Goal: Task Accomplishment & Management: Use online tool/utility

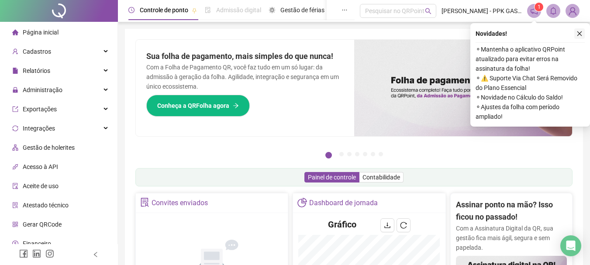
click at [577, 37] on button "button" at bounding box center [579, 33] width 10 height 10
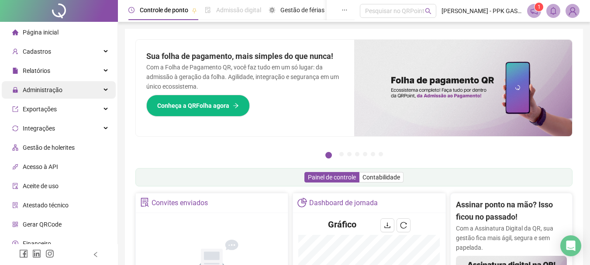
click at [74, 82] on div "Administração" at bounding box center [59, 89] width 114 height 17
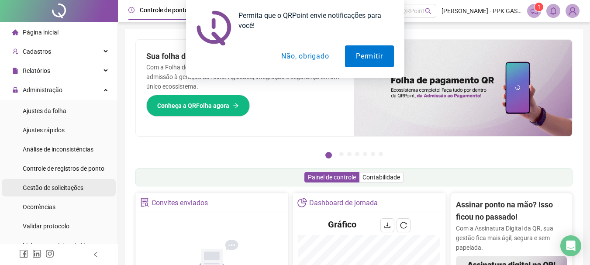
click at [54, 182] on div "Gestão de solicitações" at bounding box center [53, 187] width 61 height 17
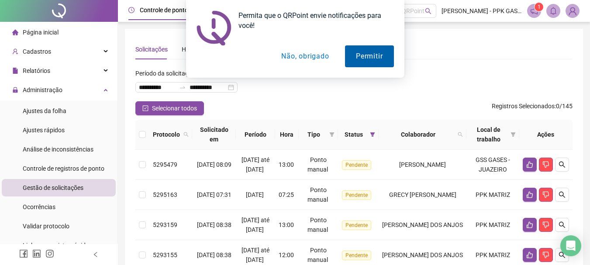
click at [358, 59] on button "Permitir" at bounding box center [369, 56] width 48 height 22
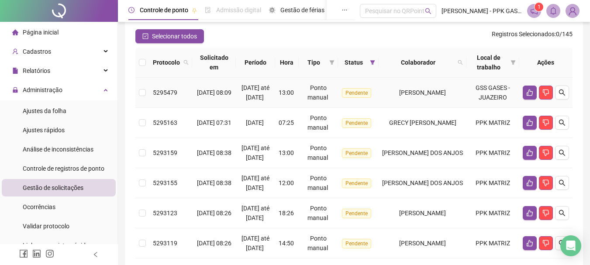
scroll to position [87, 0]
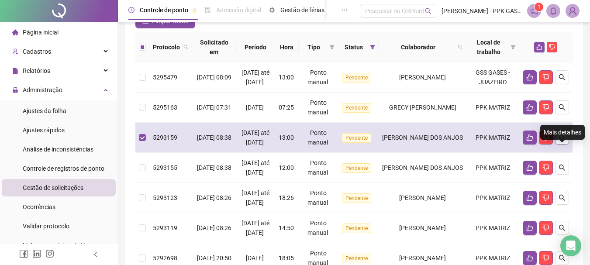
click at [564, 141] on icon "search" at bounding box center [562, 137] width 6 height 6
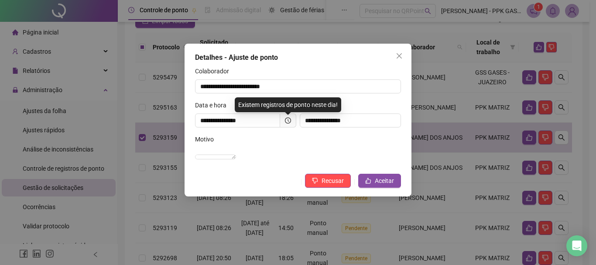
click at [290, 141] on div "Motivo" at bounding box center [298, 140] width 206 height 13
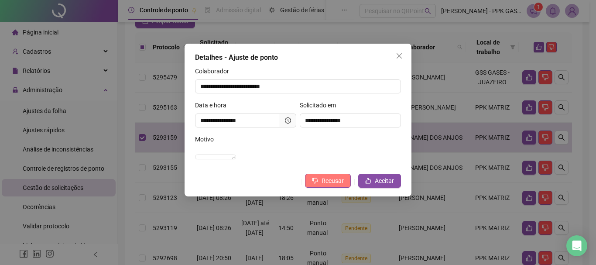
click at [318, 184] on icon "dislike" at bounding box center [315, 181] width 6 height 6
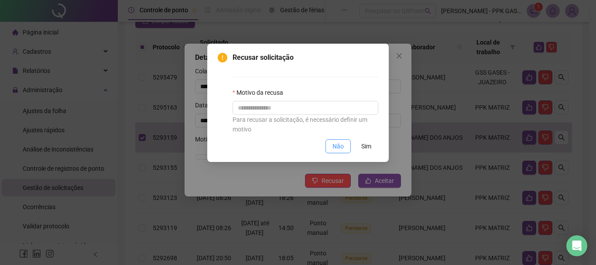
click at [345, 148] on button "Não" at bounding box center [338, 146] width 25 height 14
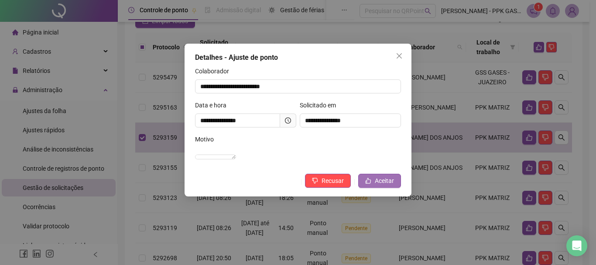
click at [377, 186] on span "Aceitar" at bounding box center [384, 181] width 19 height 10
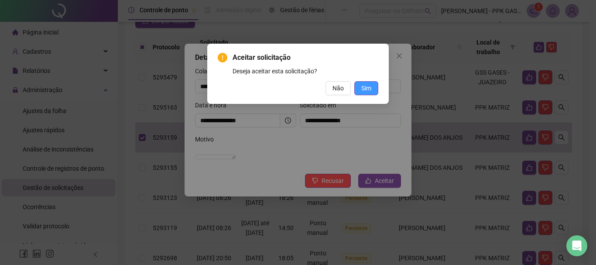
click at [368, 87] on span "Sim" at bounding box center [366, 88] width 10 height 10
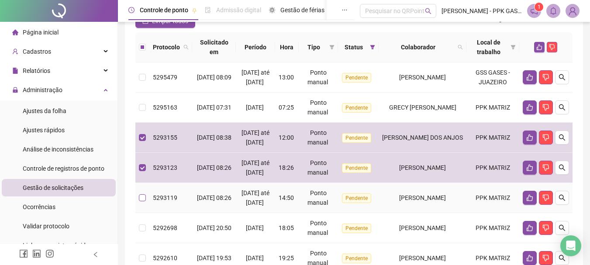
click at [140, 203] on label at bounding box center [142, 198] width 7 height 10
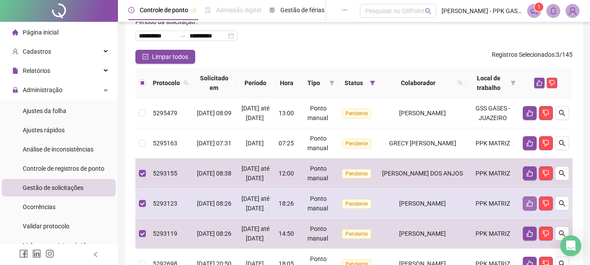
scroll to position [61, 0]
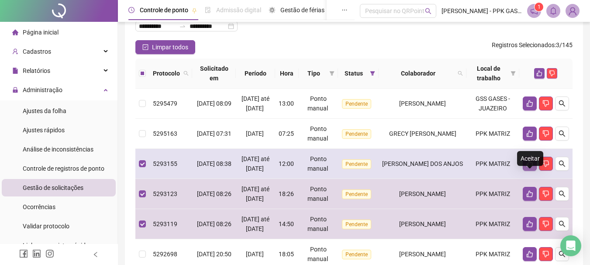
click at [527, 167] on icon "like" at bounding box center [529, 163] width 7 height 7
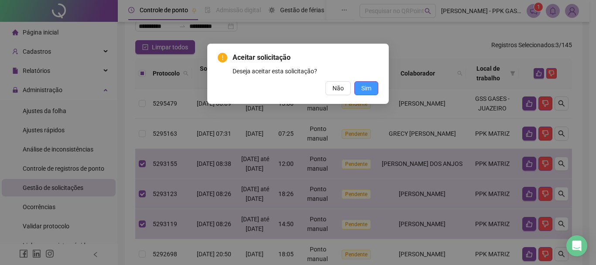
click at [362, 88] on span "Sim" at bounding box center [366, 88] width 10 height 10
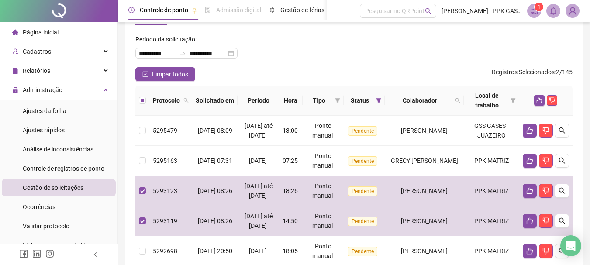
scroll to position [44, 0]
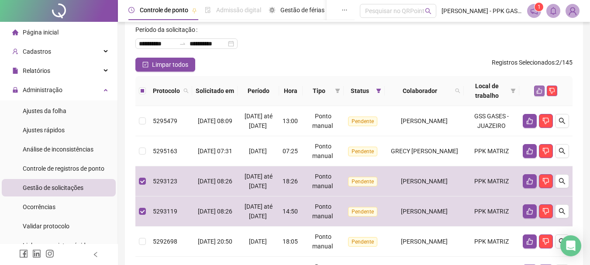
click at [541, 91] on icon "like" at bounding box center [539, 91] width 6 height 6
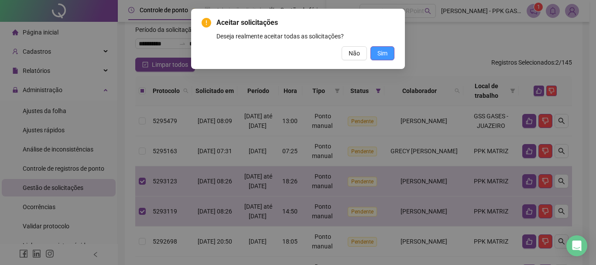
click at [381, 55] on span "Sim" at bounding box center [383, 53] width 10 height 10
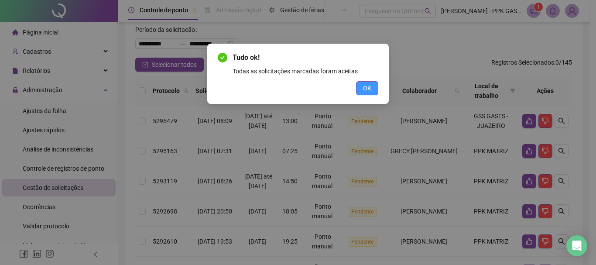
click at [365, 93] on span "OK" at bounding box center [367, 88] width 8 height 10
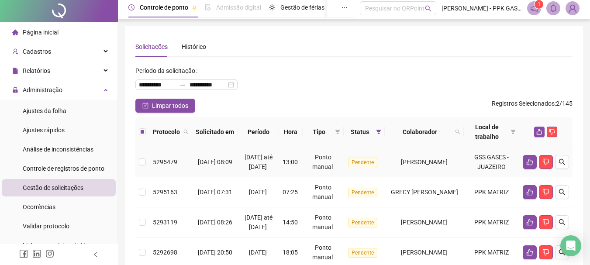
scroll to position [0, 0]
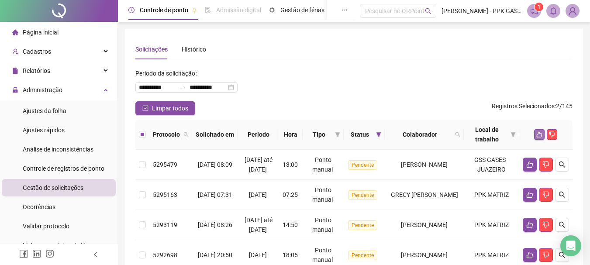
click at [536, 134] on button "button" at bounding box center [539, 134] width 10 height 10
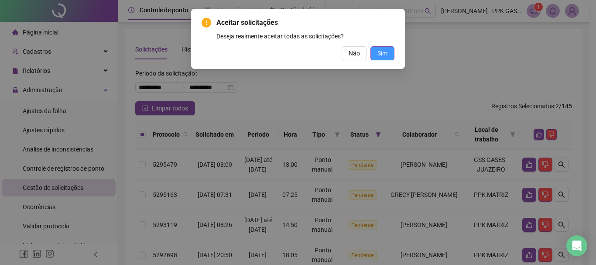
click at [384, 54] on span "Sim" at bounding box center [383, 53] width 10 height 10
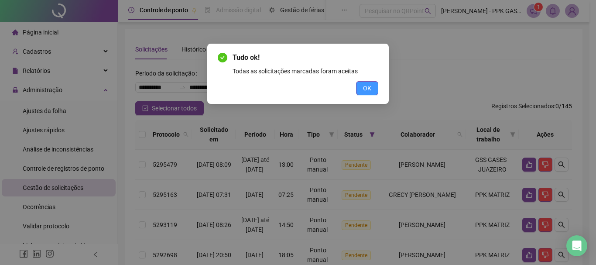
click at [363, 83] on button "OK" at bounding box center [367, 88] width 22 height 14
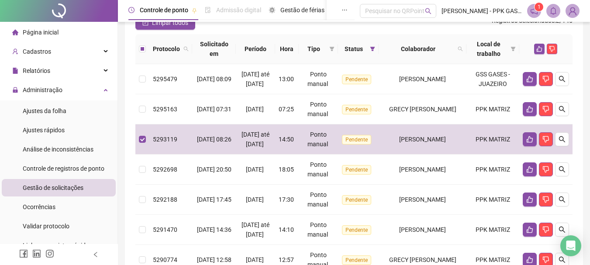
scroll to position [42, 0]
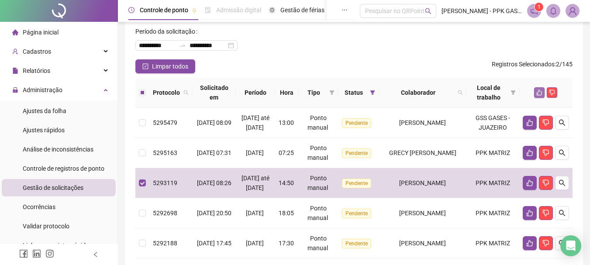
click at [540, 96] on button "button" at bounding box center [539, 92] width 10 height 10
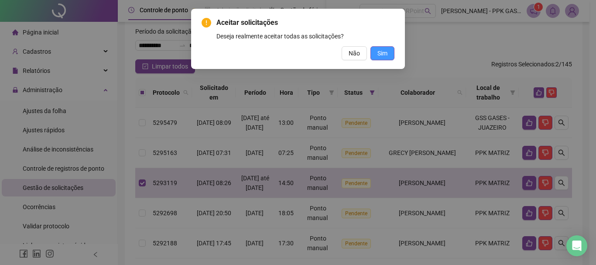
click at [385, 50] on span "Sim" at bounding box center [383, 53] width 10 height 10
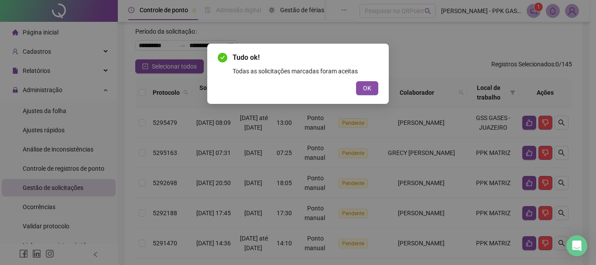
click at [368, 99] on div "Tudo ok! Todas as solicitações marcadas foram aceitas OK" at bounding box center [298, 74] width 182 height 60
click at [365, 90] on span "OK" at bounding box center [367, 88] width 8 height 10
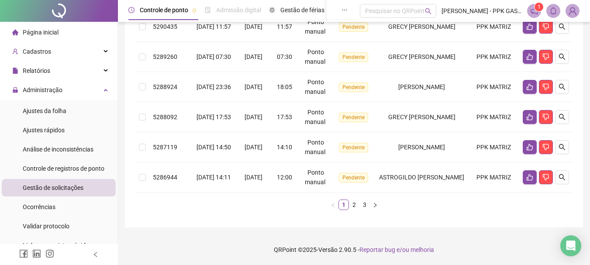
scroll to position [338, 0]
click at [351, 209] on link "2" at bounding box center [354, 205] width 10 height 10
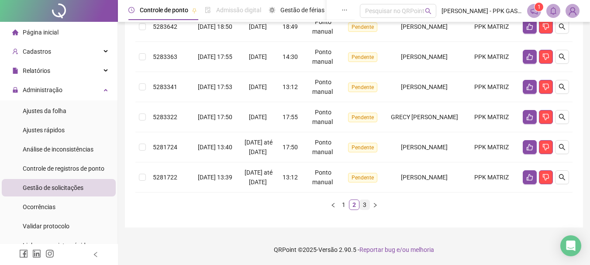
click at [361, 210] on link "3" at bounding box center [365, 205] width 10 height 10
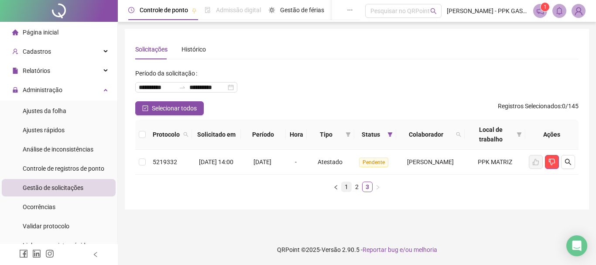
click at [344, 192] on link "1" at bounding box center [347, 187] width 10 height 10
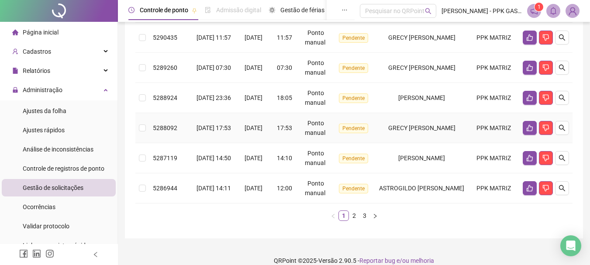
scroll to position [338, 0]
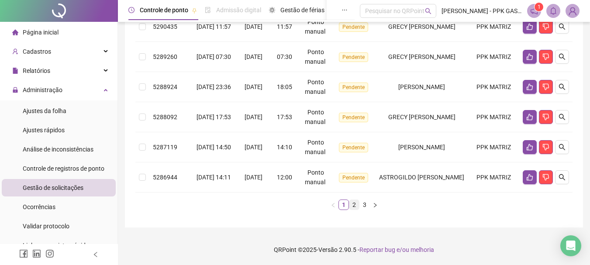
click at [352, 207] on link "2" at bounding box center [354, 205] width 10 height 10
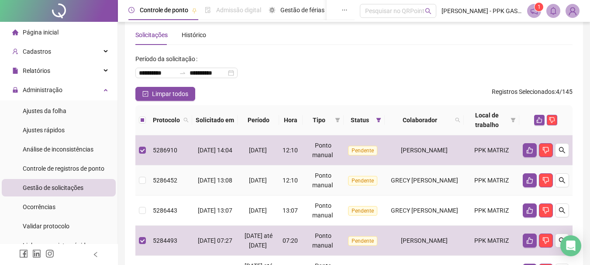
scroll to position [0, 0]
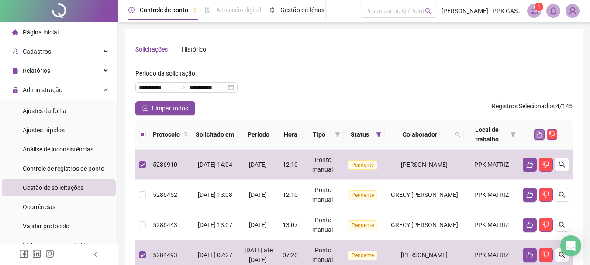
click at [537, 135] on icon "like" at bounding box center [539, 135] width 6 height 6
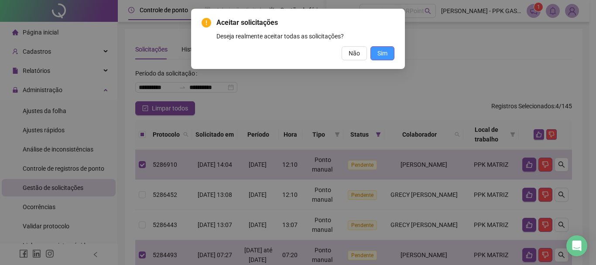
click at [393, 55] on button "Sim" at bounding box center [383, 53] width 24 height 14
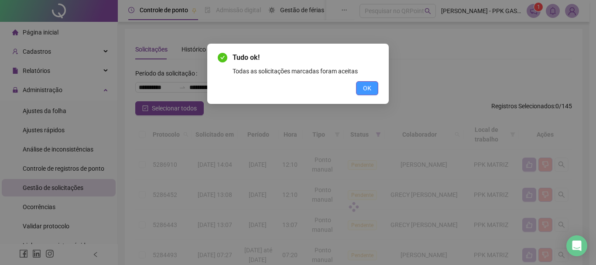
click at [371, 89] on button "OK" at bounding box center [367, 88] width 22 height 14
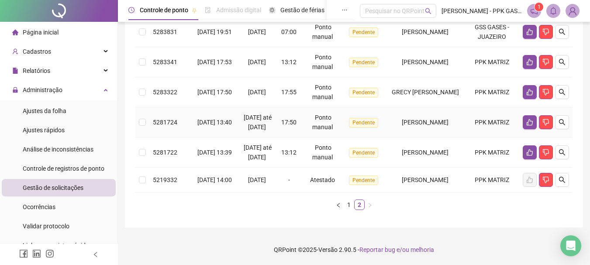
scroll to position [257, 0]
click at [348, 201] on link "1" at bounding box center [349, 205] width 10 height 10
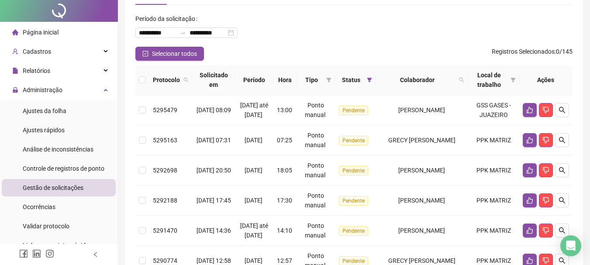
scroll to position [0, 0]
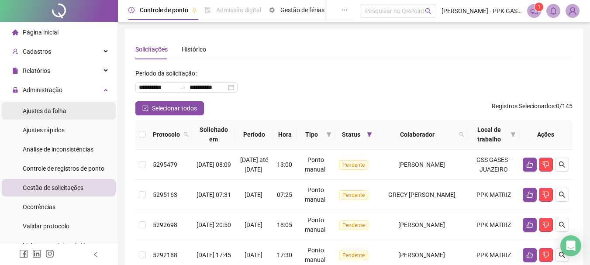
click at [79, 103] on li "Ajustes da folha" at bounding box center [59, 110] width 114 height 17
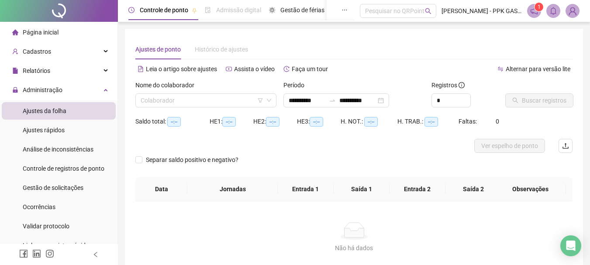
type input "**********"
click at [304, 97] on input "**********" at bounding box center [307, 101] width 37 height 10
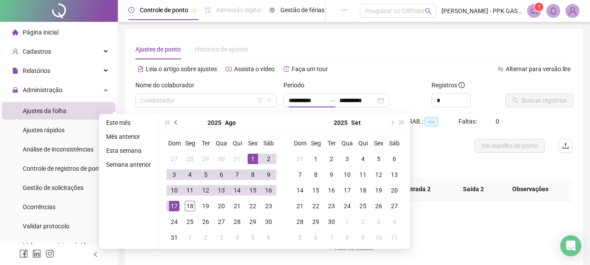
click at [177, 122] on span "prev-year" at bounding box center [177, 122] width 4 height 4
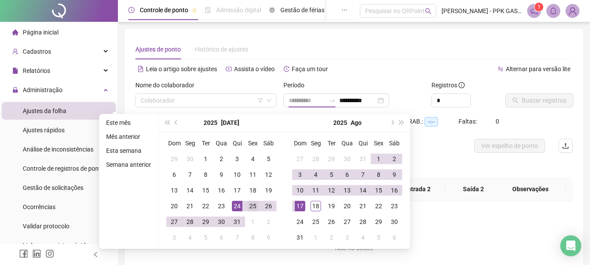
type input "**********"
click at [251, 208] on div "25" at bounding box center [253, 206] width 10 height 10
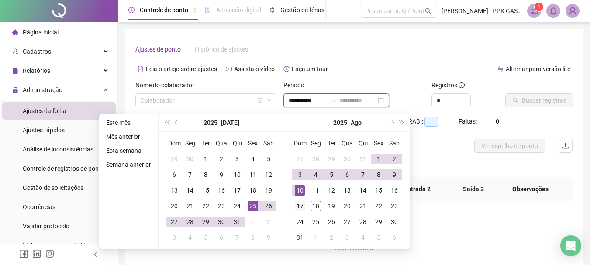
type input "**********"
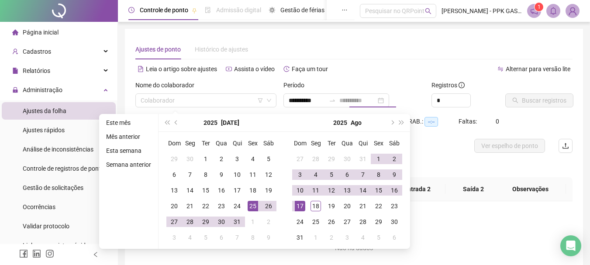
click at [299, 204] on div "17" at bounding box center [300, 206] width 10 height 10
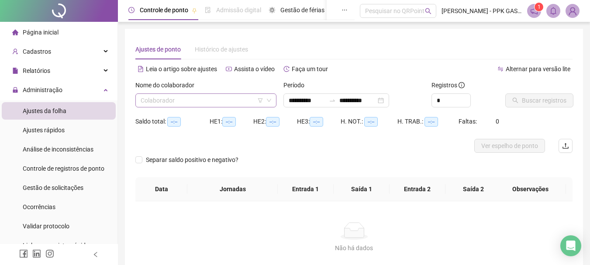
click at [270, 102] on icon "down" at bounding box center [268, 100] width 5 height 5
click at [267, 100] on icon "down" at bounding box center [268, 100] width 5 height 5
click at [243, 98] on input "search" at bounding box center [202, 100] width 123 height 13
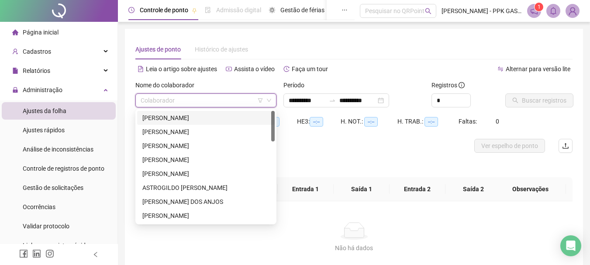
click at [210, 120] on div "[PERSON_NAME]" at bounding box center [205, 118] width 127 height 10
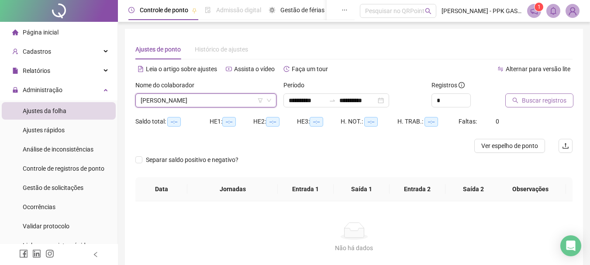
click at [537, 104] on span "Buscar registros" at bounding box center [544, 101] width 45 height 10
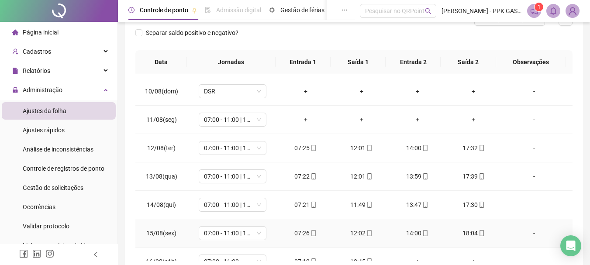
scroll to position [407, 0]
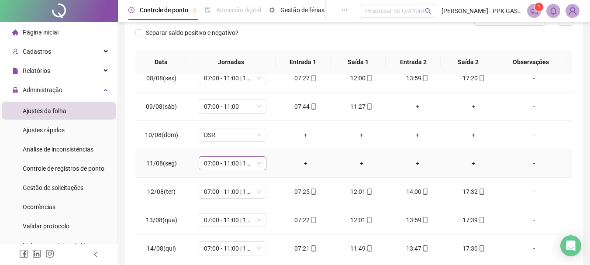
click at [258, 164] on span "07:00 - 11:00 | 13:00 - 17:00" at bounding box center [232, 163] width 57 height 13
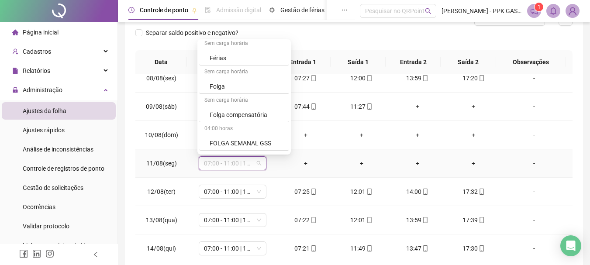
scroll to position [558, 0]
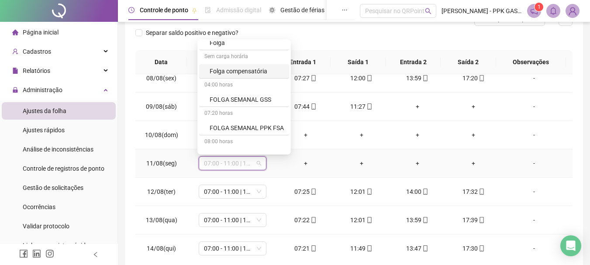
click at [254, 73] on div "Folga compensatória" at bounding box center [247, 71] width 74 height 10
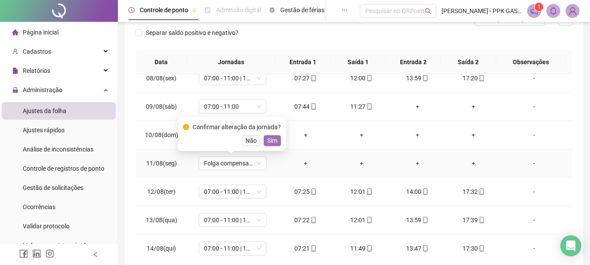
click at [271, 141] on span "Sim" at bounding box center [272, 141] width 10 height 10
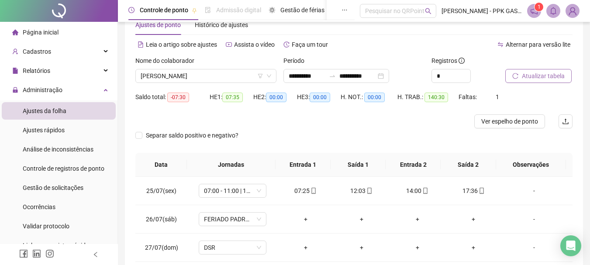
scroll to position [0, 0]
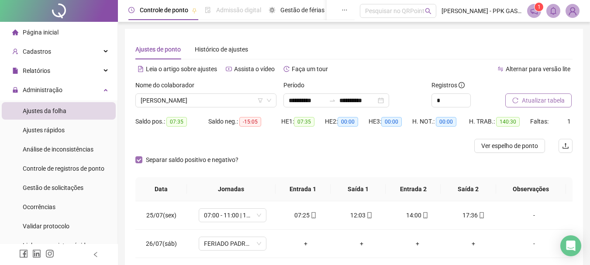
click at [137, 155] on label "Separar saldo positivo e negativo?" at bounding box center [188, 160] width 107 height 10
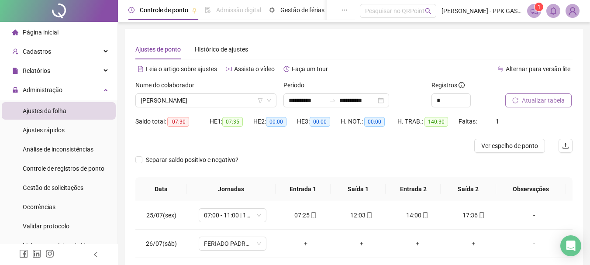
click at [137, 155] on div "Separar saldo positivo e negativo?" at bounding box center [194, 160] width 118 height 14
click at [135, 158] on div "**********" at bounding box center [354, 213] width 458 height 369
click at [142, 163] on span "Separar saldo positivo e negativo?" at bounding box center [192, 160] width 100 height 10
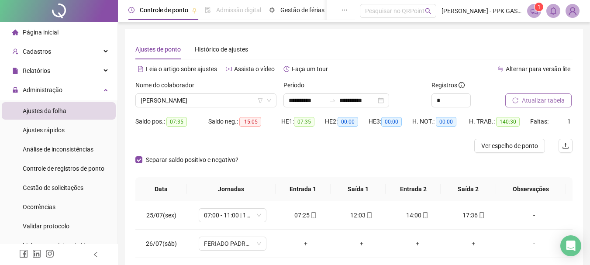
click at [543, 103] on span "Atualizar tabela" at bounding box center [543, 101] width 43 height 10
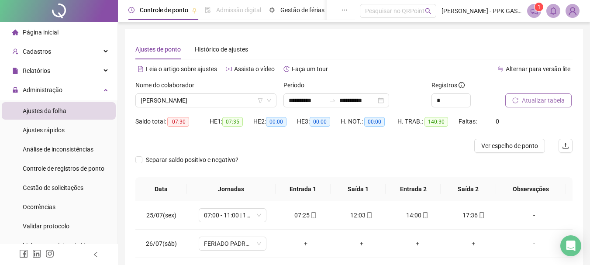
click at [548, 102] on span "Atualizar tabela" at bounding box center [543, 101] width 43 height 10
click at [273, 100] on div "[PERSON_NAME]" at bounding box center [205, 100] width 141 height 14
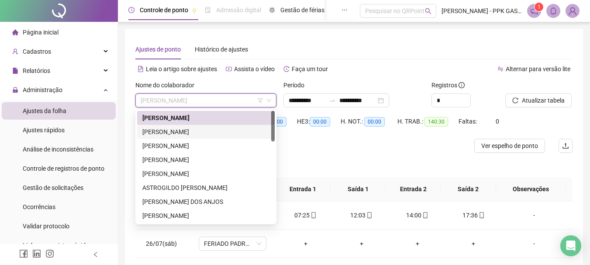
click at [232, 127] on div "[PERSON_NAME]" at bounding box center [205, 132] width 127 height 10
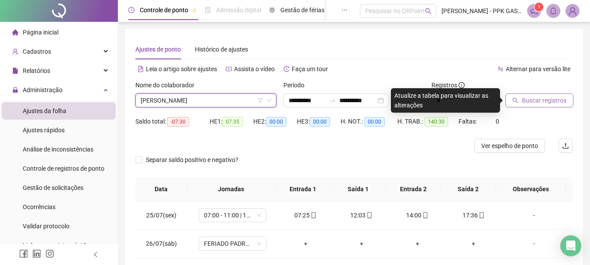
click at [535, 100] on span "Buscar registros" at bounding box center [544, 101] width 45 height 10
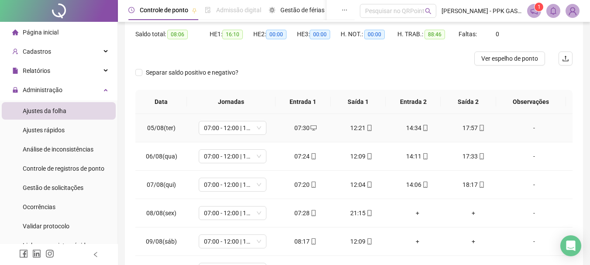
scroll to position [131, 0]
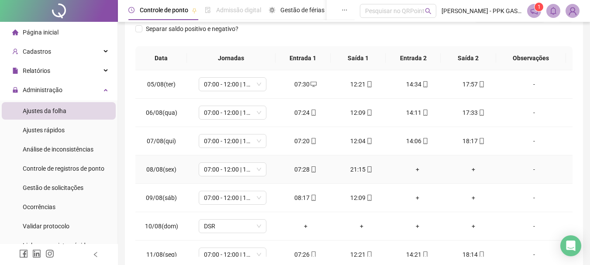
click at [413, 172] on div "+" at bounding box center [417, 170] width 42 height 10
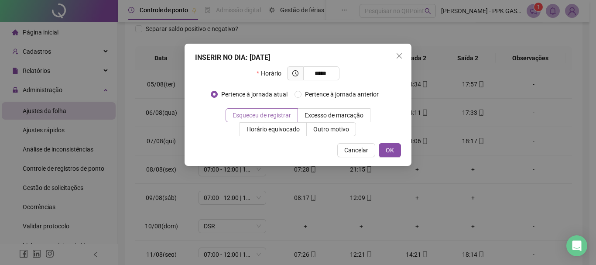
type input "*****"
click at [276, 113] on span "Esqueceu de registrar" at bounding box center [262, 115] width 58 height 7
click at [395, 154] on button "OK" at bounding box center [390, 150] width 22 height 14
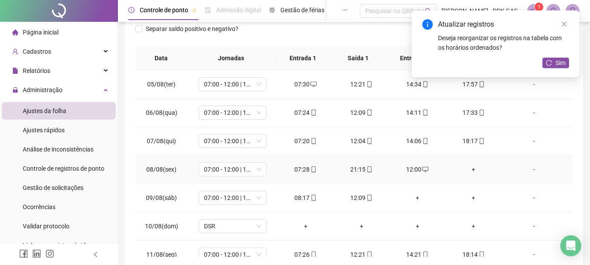
click at [469, 165] on div "+" at bounding box center [473, 170] width 42 height 10
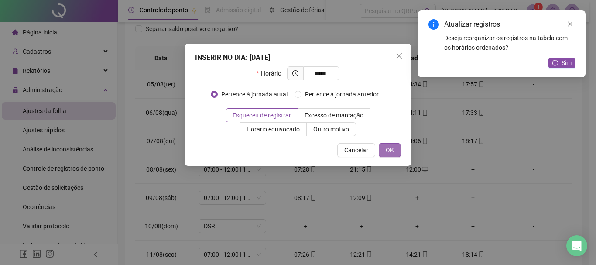
type input "*****"
click at [387, 150] on span "OK" at bounding box center [390, 150] width 8 height 10
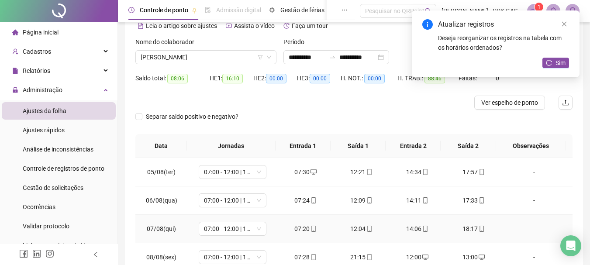
scroll to position [0, 0]
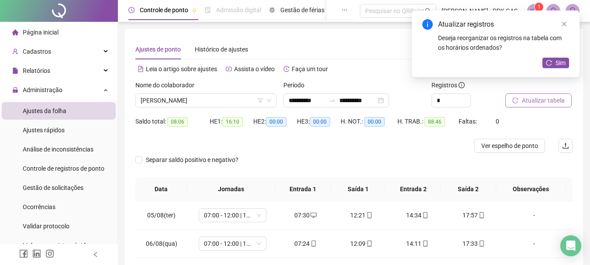
click at [545, 102] on span "Atualizar tabela" at bounding box center [543, 101] width 43 height 10
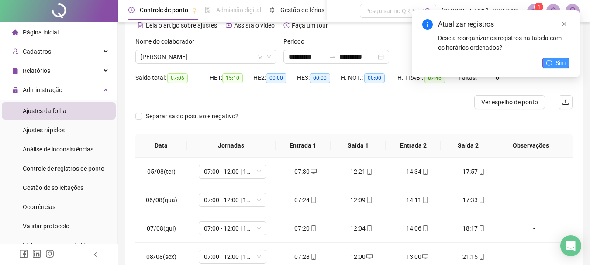
click at [557, 62] on span "Sim" at bounding box center [560, 63] width 10 height 10
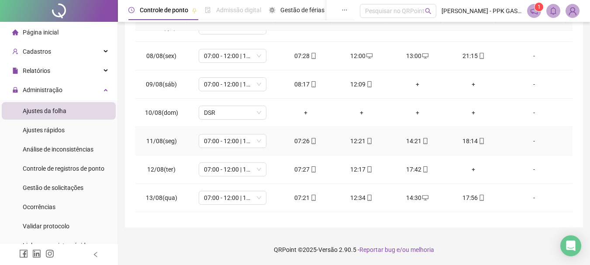
scroll to position [87, 0]
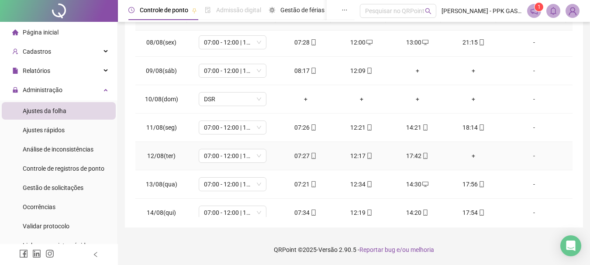
click at [469, 157] on div "+" at bounding box center [473, 156] width 42 height 10
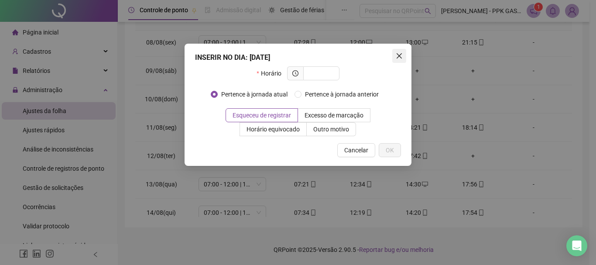
click at [402, 54] on icon "close" at bounding box center [399, 55] width 5 height 5
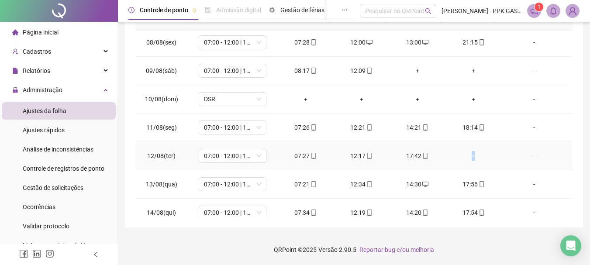
click at [468, 153] on div "+" at bounding box center [473, 156] width 42 height 10
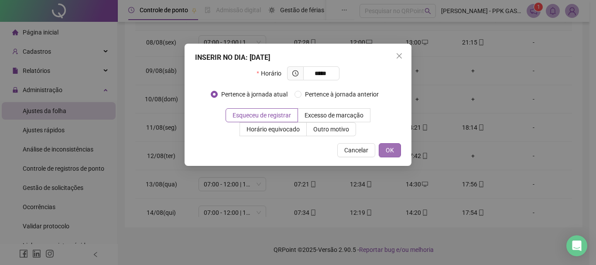
type input "*****"
click at [391, 151] on span "OK" at bounding box center [390, 150] width 8 height 10
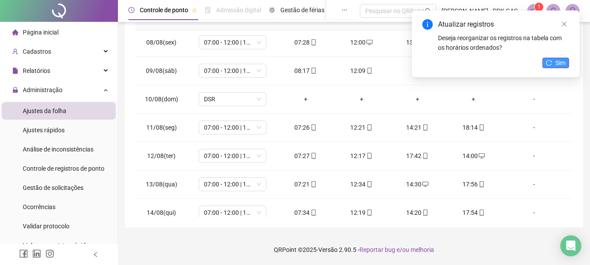
click at [556, 61] on span "Sim" at bounding box center [560, 63] width 10 height 10
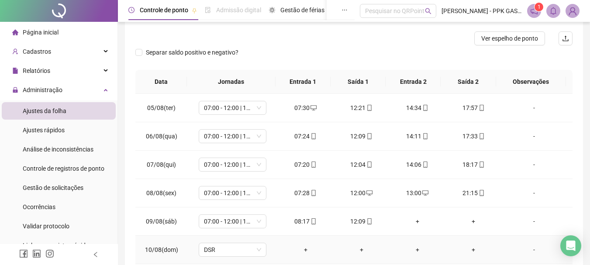
scroll to position [0, 0]
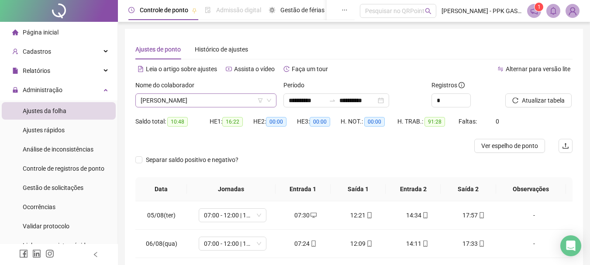
click at [271, 101] on icon "down" at bounding box center [268, 100] width 5 height 5
click at [271, 103] on div "[PERSON_NAME]" at bounding box center [205, 100] width 141 height 14
click at [267, 98] on icon "down" at bounding box center [268, 100] width 5 height 5
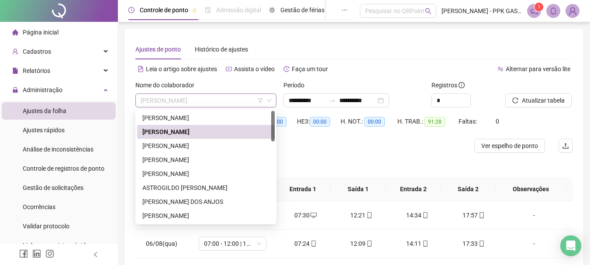
click at [267, 96] on span "[PERSON_NAME]" at bounding box center [206, 100] width 131 height 13
click at [201, 147] on div "[PERSON_NAME]" at bounding box center [205, 146] width 127 height 10
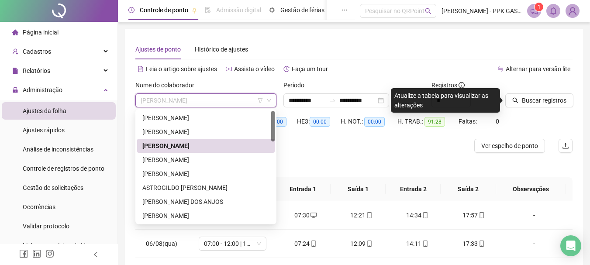
click at [268, 96] on span "[PERSON_NAME]" at bounding box center [206, 100] width 131 height 13
click at [215, 155] on div "[PERSON_NAME]" at bounding box center [206, 160] width 138 height 14
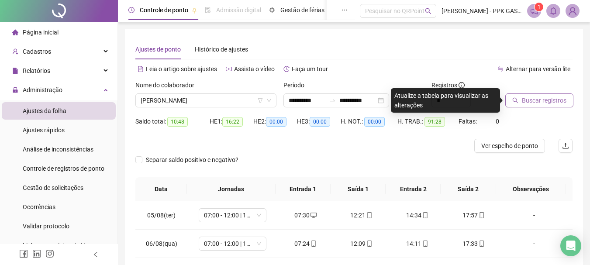
click at [542, 104] on span "Buscar registros" at bounding box center [544, 101] width 45 height 10
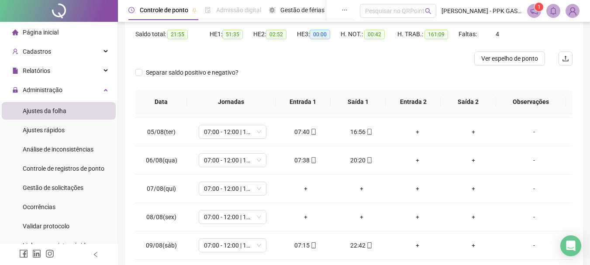
scroll to position [349, 0]
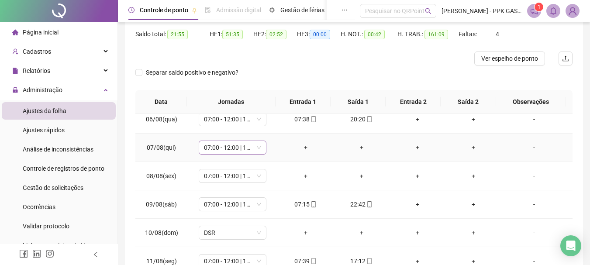
click at [259, 147] on span "07:00 - 12:00 | 13:00 - 15:20" at bounding box center [232, 147] width 57 height 13
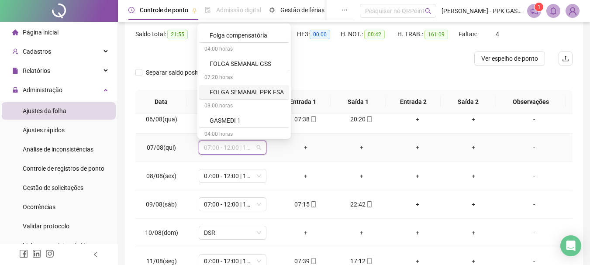
scroll to position [567, 0]
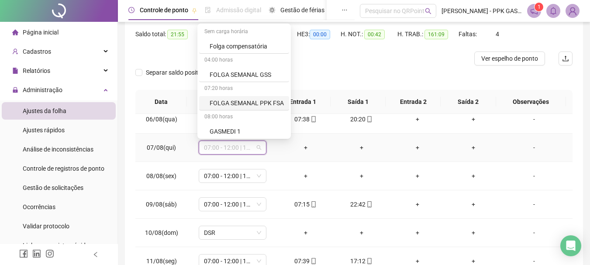
click at [234, 104] on div "FOLGA SEMANAL PPK FSA" at bounding box center [247, 103] width 74 height 10
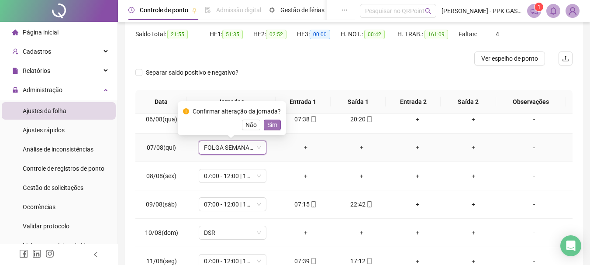
click at [271, 123] on span "Sim" at bounding box center [272, 125] width 10 height 10
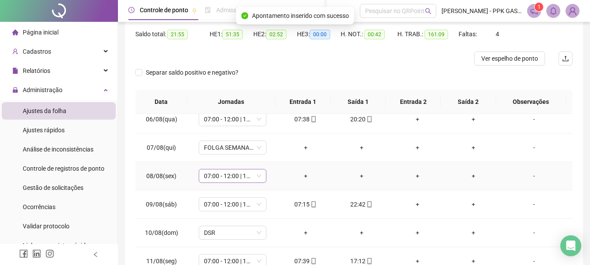
click at [257, 177] on span "07:00 - 12:00 | 13:00 - 15:20" at bounding box center [232, 175] width 57 height 13
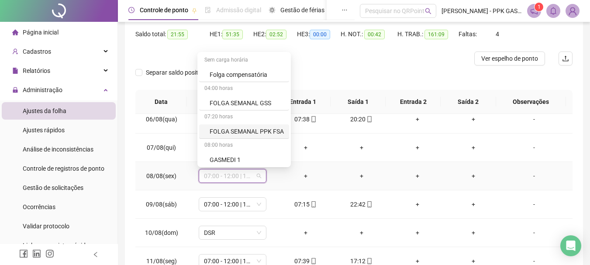
click at [249, 130] on div "FOLGA SEMANAL PPK FSA" at bounding box center [247, 132] width 74 height 10
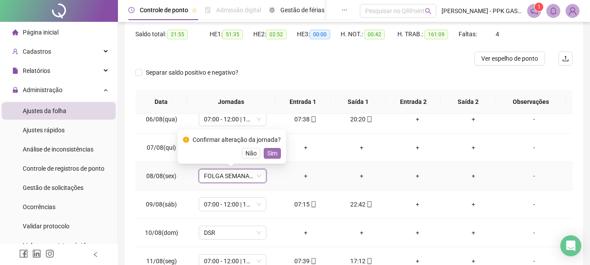
click at [269, 154] on span "Sim" at bounding box center [272, 153] width 10 height 10
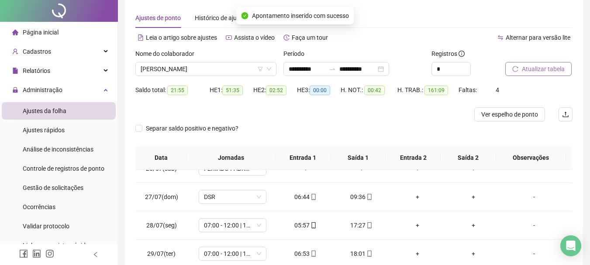
scroll to position [0, 0]
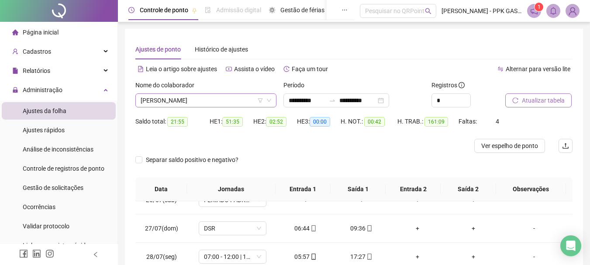
click at [268, 102] on icon "down" at bounding box center [268, 100] width 5 height 5
click at [270, 98] on icon "down" at bounding box center [268, 100] width 5 height 5
click at [270, 99] on icon "down" at bounding box center [268, 100] width 5 height 5
click at [250, 96] on span "[PERSON_NAME]" at bounding box center [206, 100] width 131 height 13
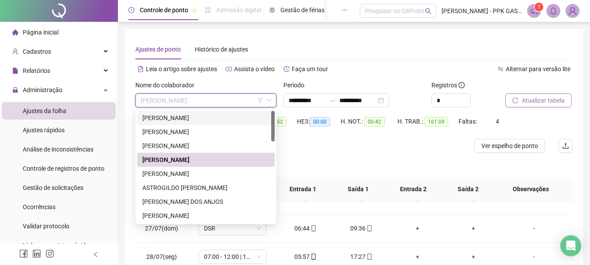
click at [226, 120] on div "[PERSON_NAME]" at bounding box center [205, 118] width 127 height 10
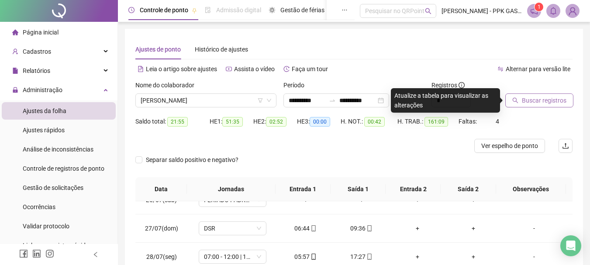
click at [525, 105] on span "Buscar registros" at bounding box center [544, 101] width 45 height 10
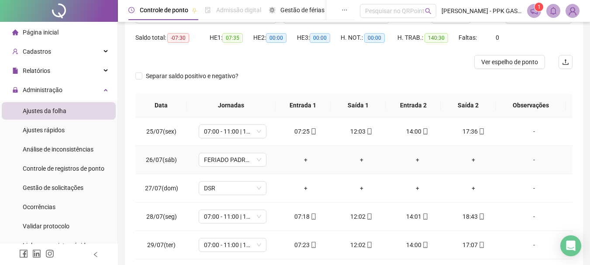
scroll to position [83, 0]
click at [257, 159] on span "FERIADO PADROEIRA DE FEIRA" at bounding box center [232, 160] width 57 height 13
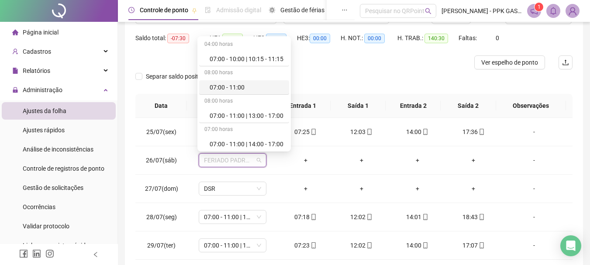
click at [367, 70] on div "Separar saldo positivo e negativo?" at bounding box center [353, 81] width 437 height 24
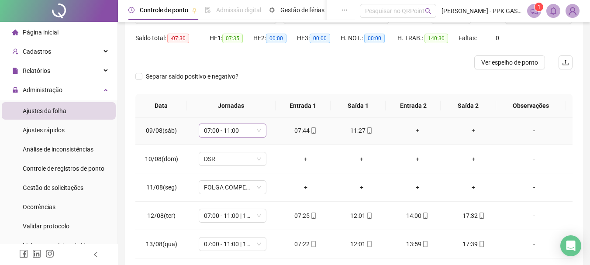
scroll to position [437, 0]
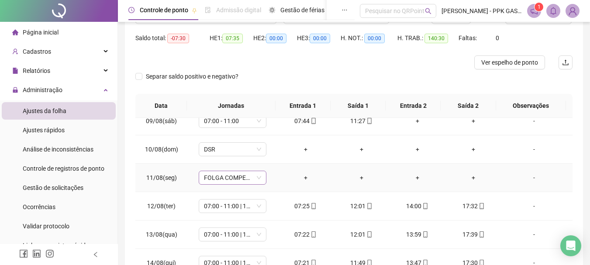
click at [255, 179] on span "FOLGA COMPENSATÓRIA" at bounding box center [232, 177] width 57 height 13
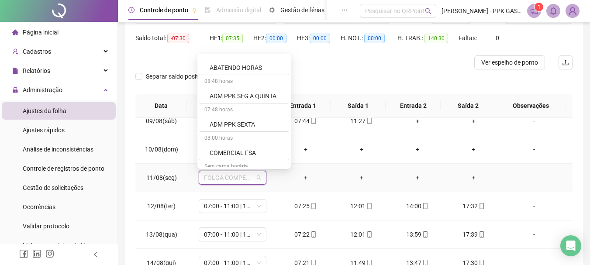
scroll to position [306, 0]
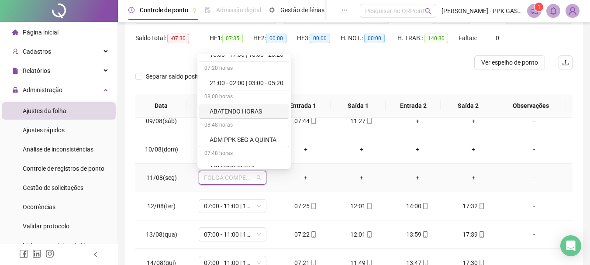
click at [242, 109] on div "ABATENDO HORAS" at bounding box center [247, 112] width 74 height 10
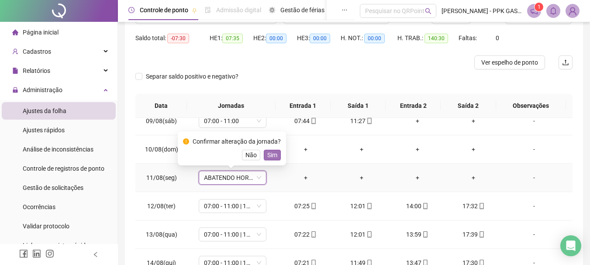
click at [267, 155] on span "Sim" at bounding box center [272, 155] width 10 height 10
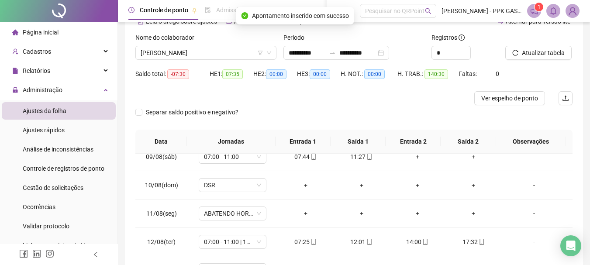
scroll to position [40, 0]
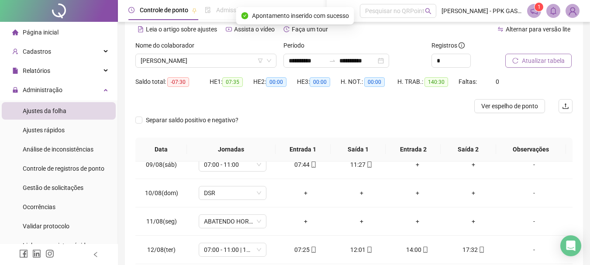
click at [542, 62] on span "Atualizar tabela" at bounding box center [543, 61] width 43 height 10
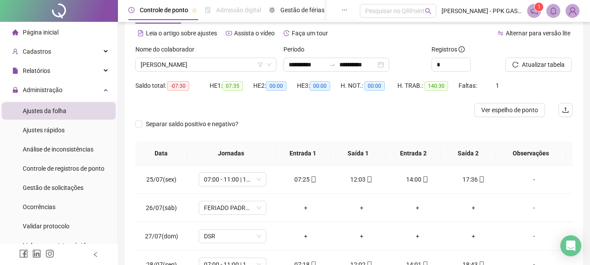
scroll to position [0, 0]
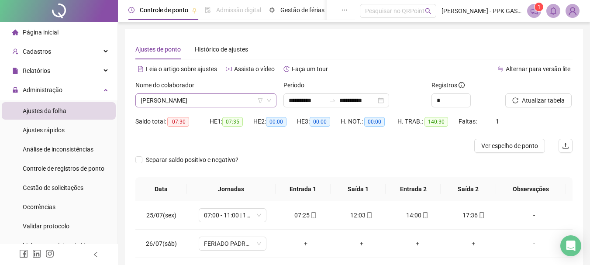
click at [260, 98] on icon "filter" at bounding box center [260, 100] width 5 height 5
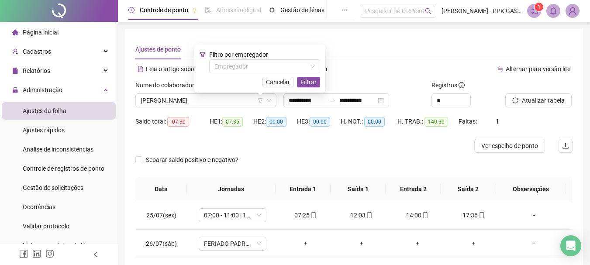
click at [220, 110] on div "Nome do colaborador [PERSON_NAME]" at bounding box center [206, 97] width 148 height 34
click at [208, 107] on div "[PERSON_NAME]" at bounding box center [205, 100] width 141 height 14
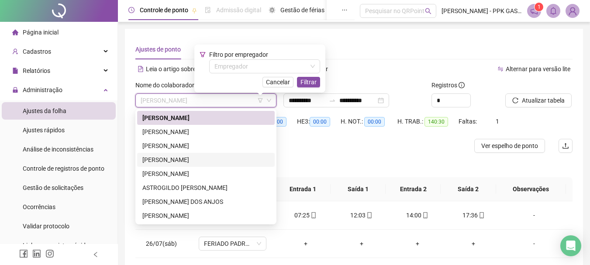
click at [190, 158] on div "[PERSON_NAME]" at bounding box center [205, 160] width 127 height 10
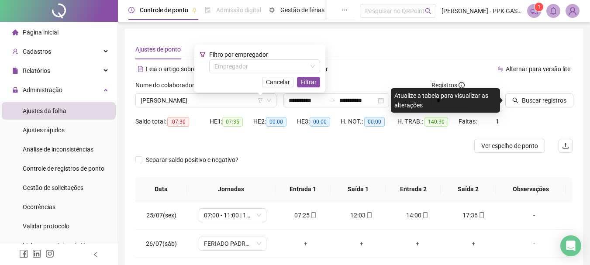
click at [383, 158] on div "Separar saldo positivo e negativo?" at bounding box center [353, 165] width 437 height 24
click at [529, 100] on span "Buscar registros" at bounding box center [544, 101] width 45 height 10
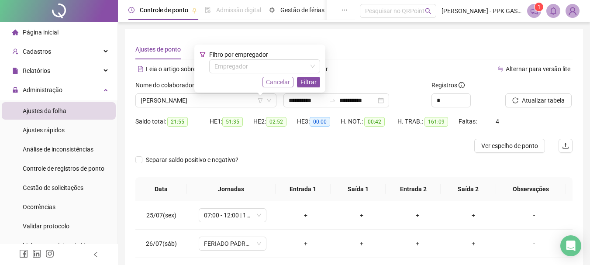
click at [279, 81] on span "Cancelar" at bounding box center [278, 82] width 24 height 10
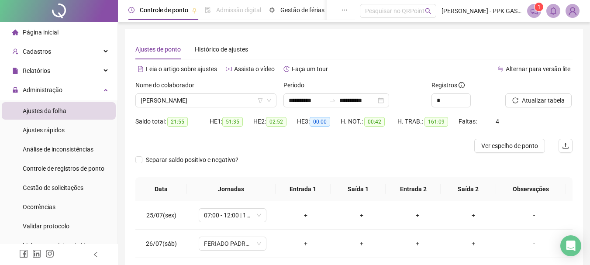
click at [534, 108] on div "Atualizar tabela" at bounding box center [539, 97] width 74 height 34
click at [531, 104] on span "Atualizar tabela" at bounding box center [543, 101] width 43 height 10
